Goal: Information Seeking & Learning: Learn about a topic

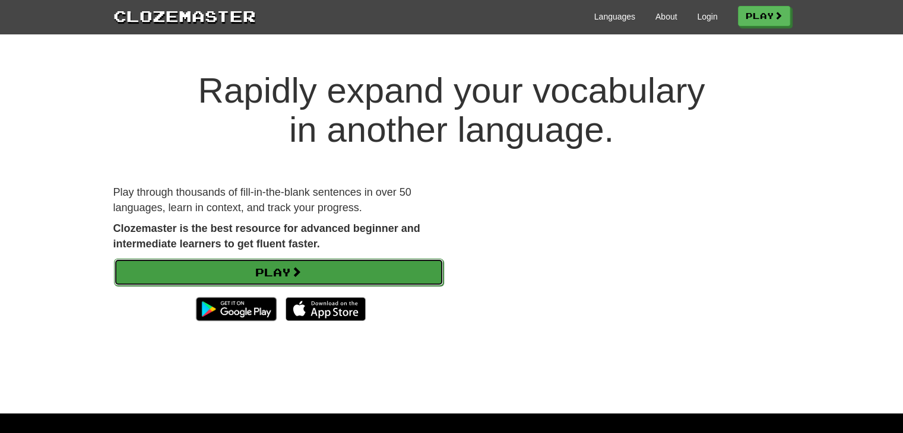
click at [393, 263] on link "Play" at bounding box center [278, 272] width 329 height 27
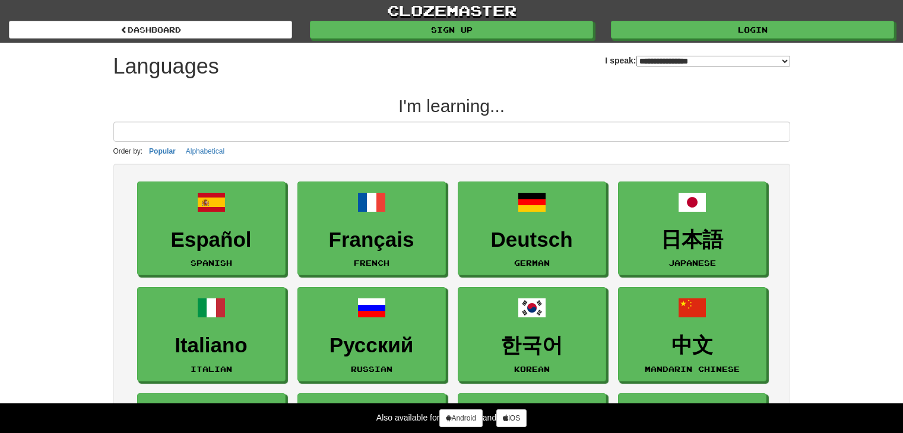
select select "*******"
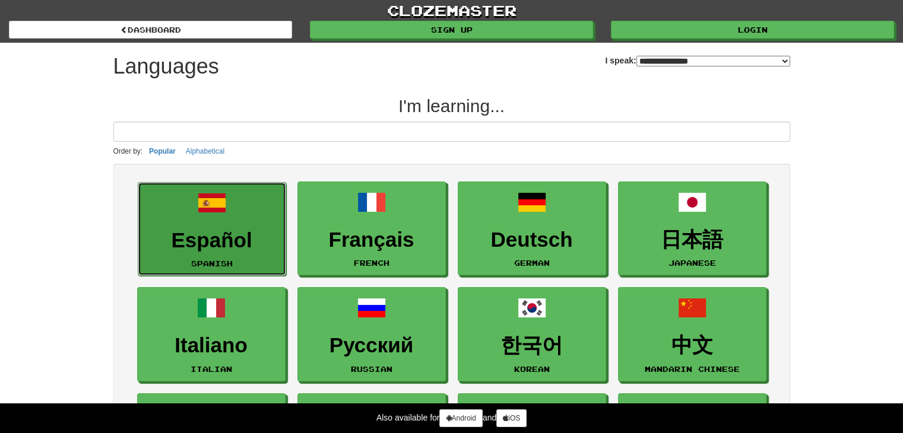
click at [194, 221] on link "Español Spanish" at bounding box center [212, 229] width 148 height 94
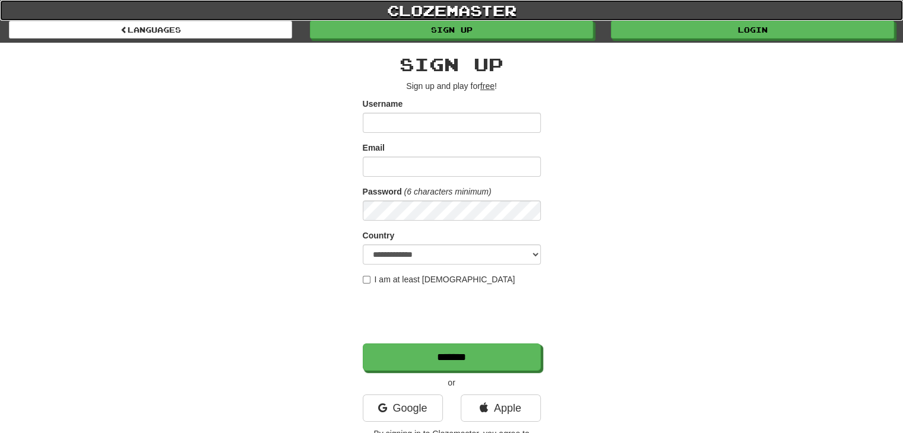
click at [452, 12] on link "clozemaster" at bounding box center [451, 10] width 903 height 21
